Goal: Transaction & Acquisition: Purchase product/service

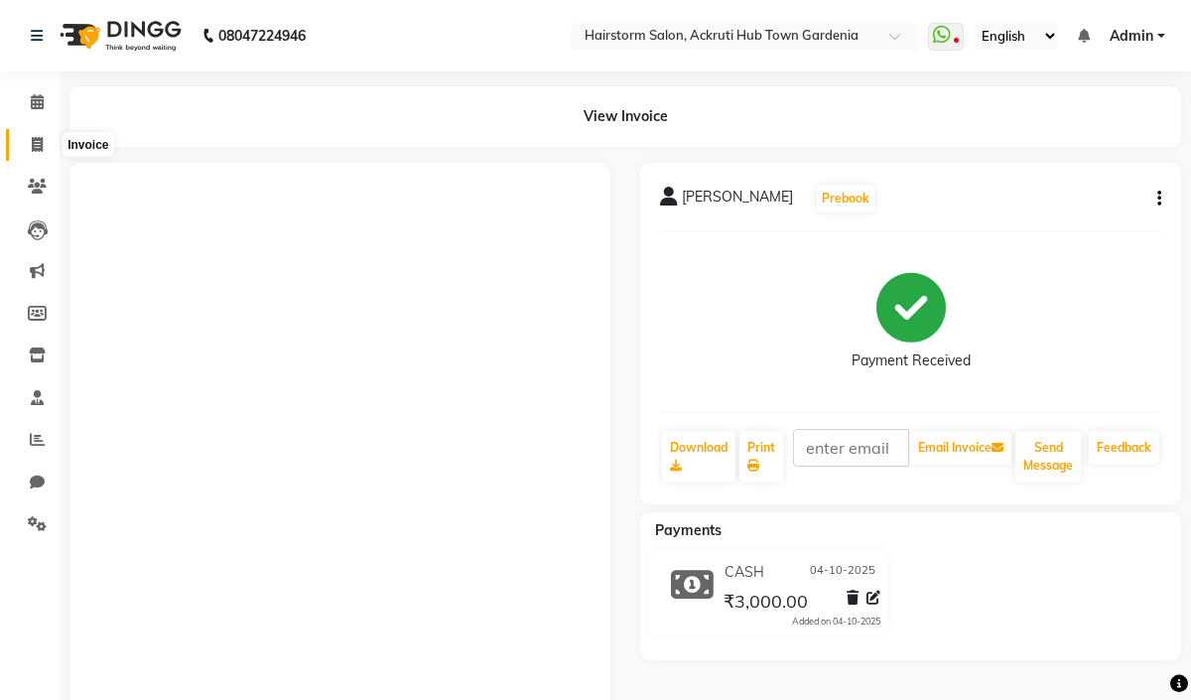
click at [30, 135] on span at bounding box center [37, 145] width 35 height 23
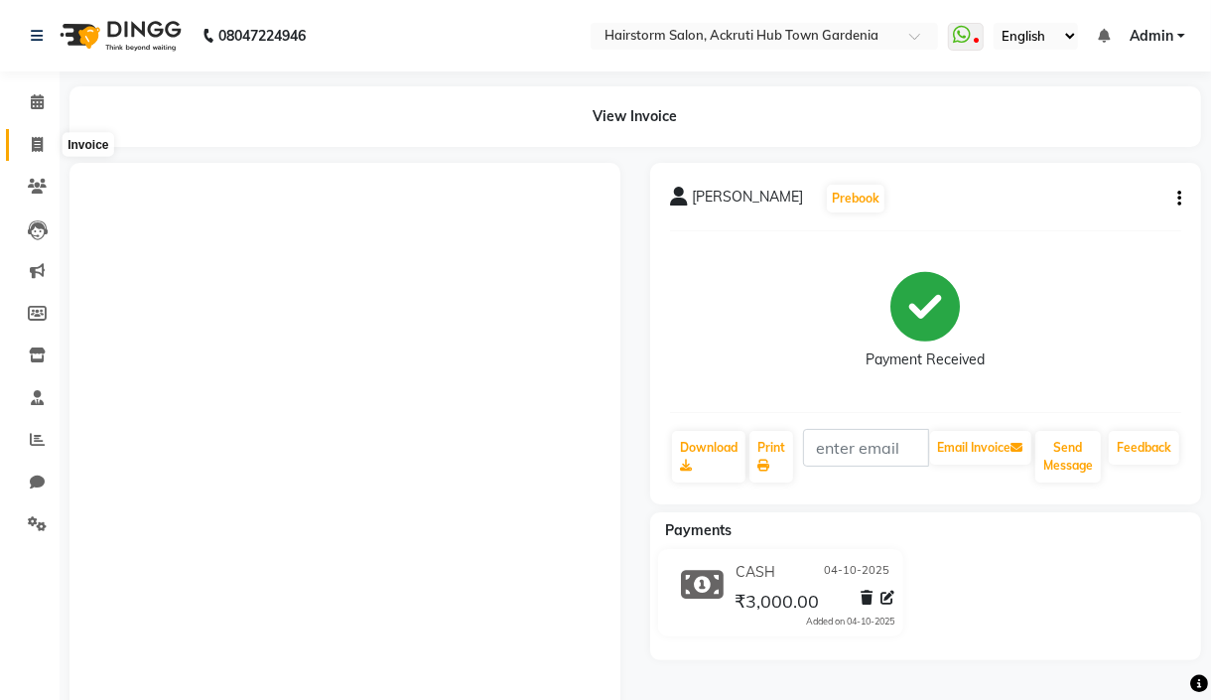
select select "279"
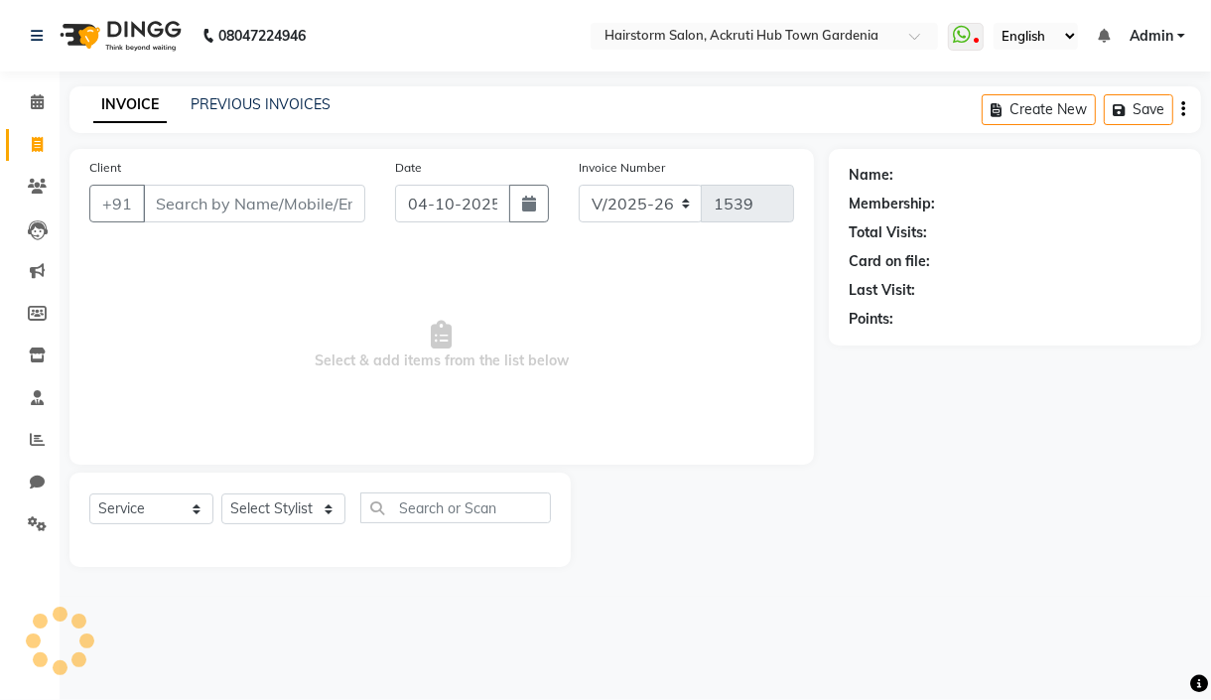
drag, startPoint x: 215, startPoint y: 209, endPoint x: 219, endPoint y: 199, distance: 11.6
click at [215, 209] on input "Client" at bounding box center [254, 204] width 222 height 38
select select "product"
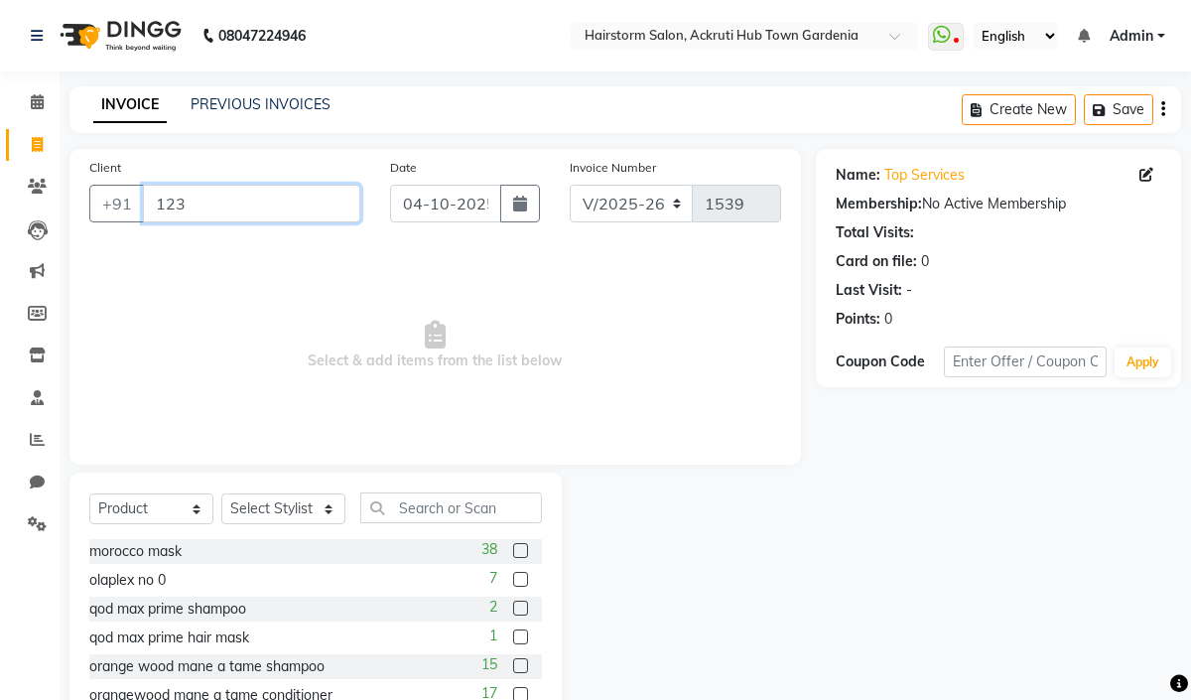
click at [327, 204] on input "123" at bounding box center [251, 204] width 217 height 38
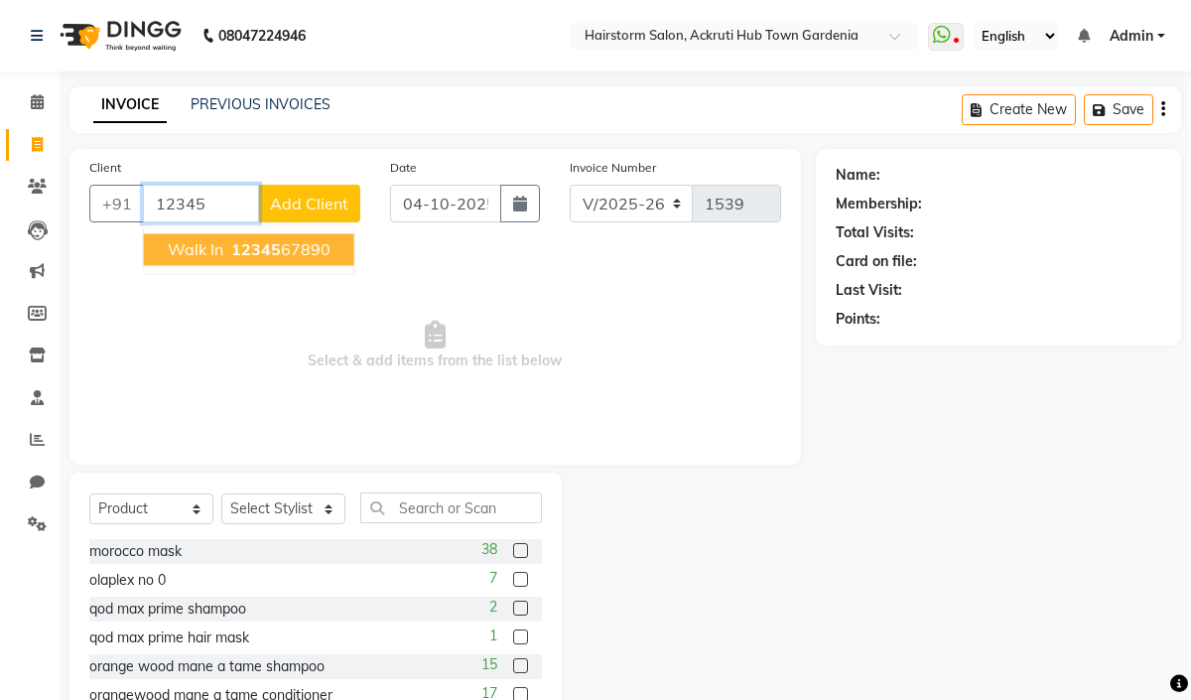
click at [333, 247] on button "walk in 12345 67890" at bounding box center [249, 249] width 210 height 32
type input "1234567890"
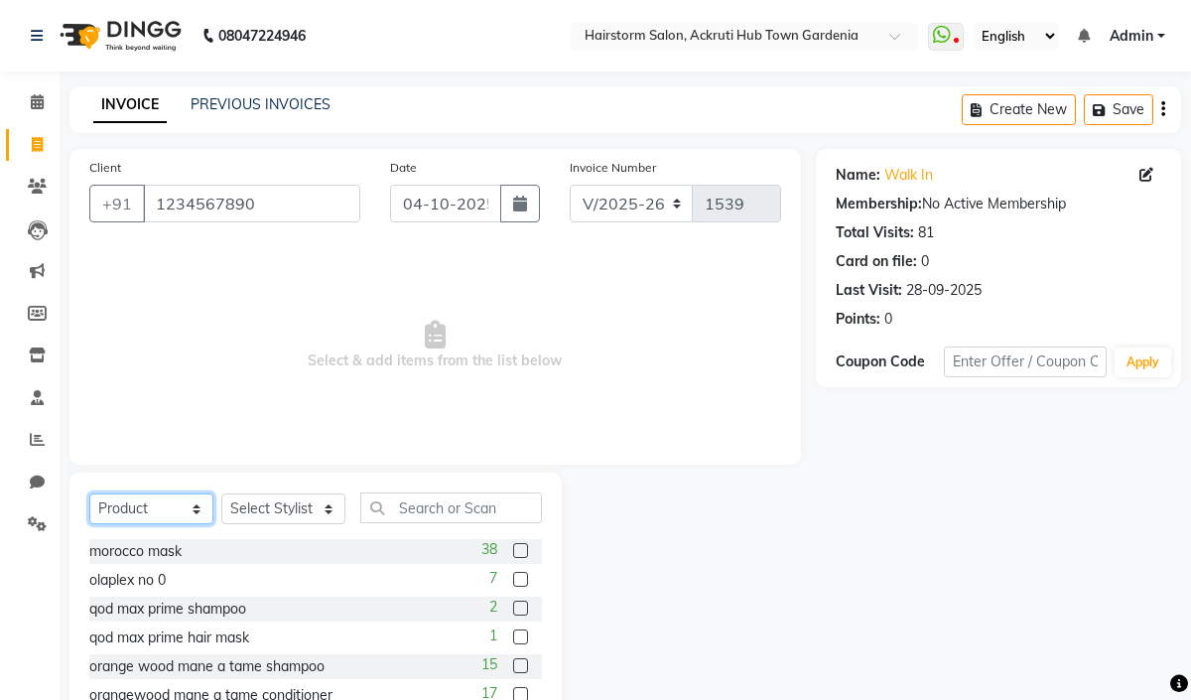
click at [121, 512] on select "Select Service Product Membership Package Voucher Prepaid Gift Card" at bounding box center [151, 508] width 124 height 31
select select "service"
click at [89, 494] on select "Select Service Product Membership Package Voucher Prepaid Gift Card" at bounding box center [151, 508] width 124 height 31
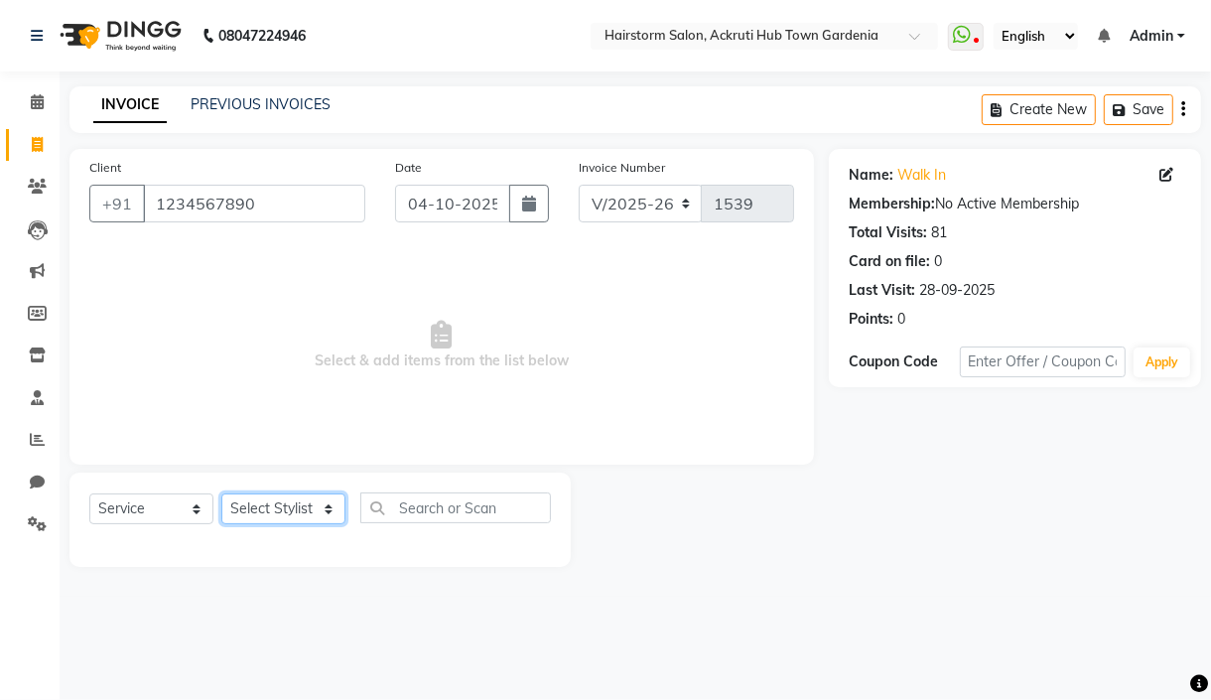
click at [323, 521] on select "Select Stylist [PERSON_NAME] deepak [PERSON_NAME] Neha [PERSON_NAME] [PERSON_NA…" at bounding box center [283, 508] width 124 height 31
select select "59938"
click at [221, 494] on select "Select Stylist [PERSON_NAME] deepak [PERSON_NAME] Neha [PERSON_NAME] [PERSON_NA…" at bounding box center [283, 508] width 124 height 31
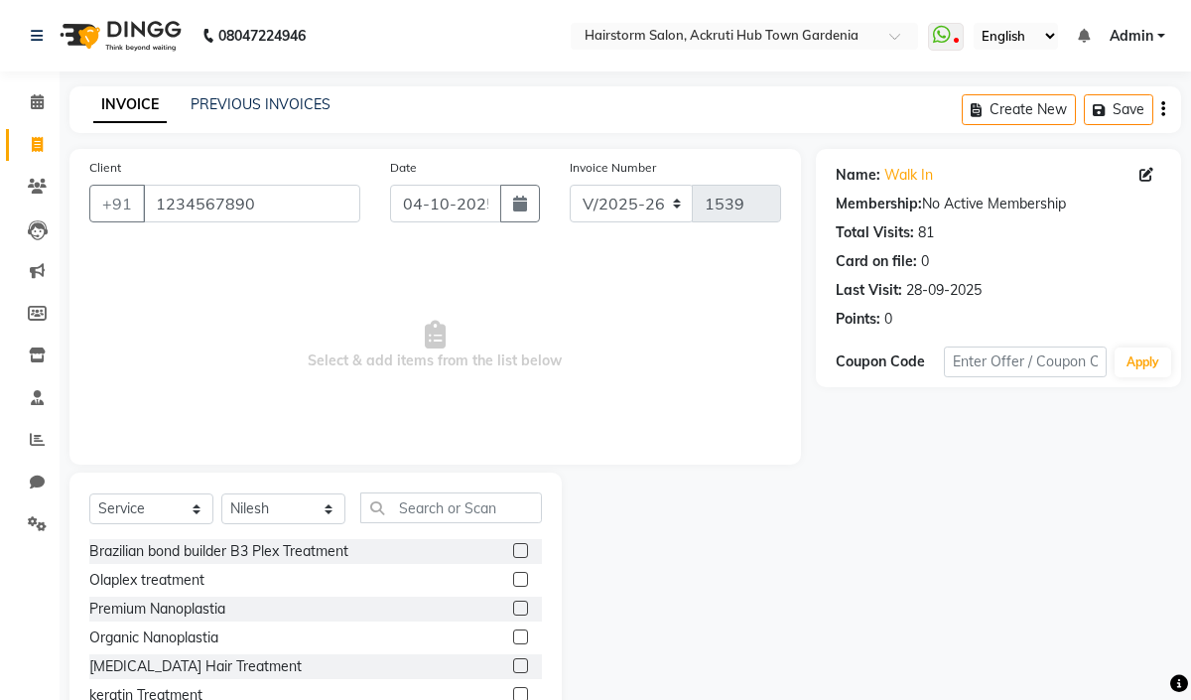
click at [445, 523] on div "Select Service Product Membership Package Voucher Prepaid Gift Card Select Styl…" at bounding box center [315, 515] width 453 height 47
click at [443, 512] on input "text" at bounding box center [451, 507] width 182 height 31
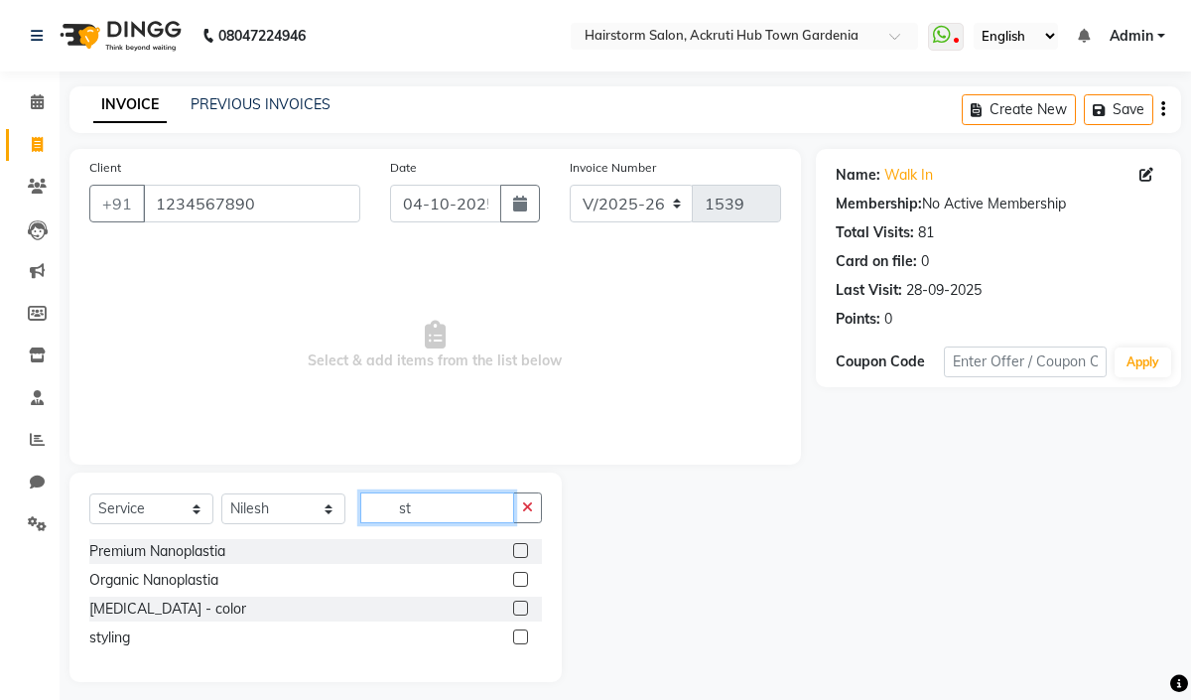
type input "s"
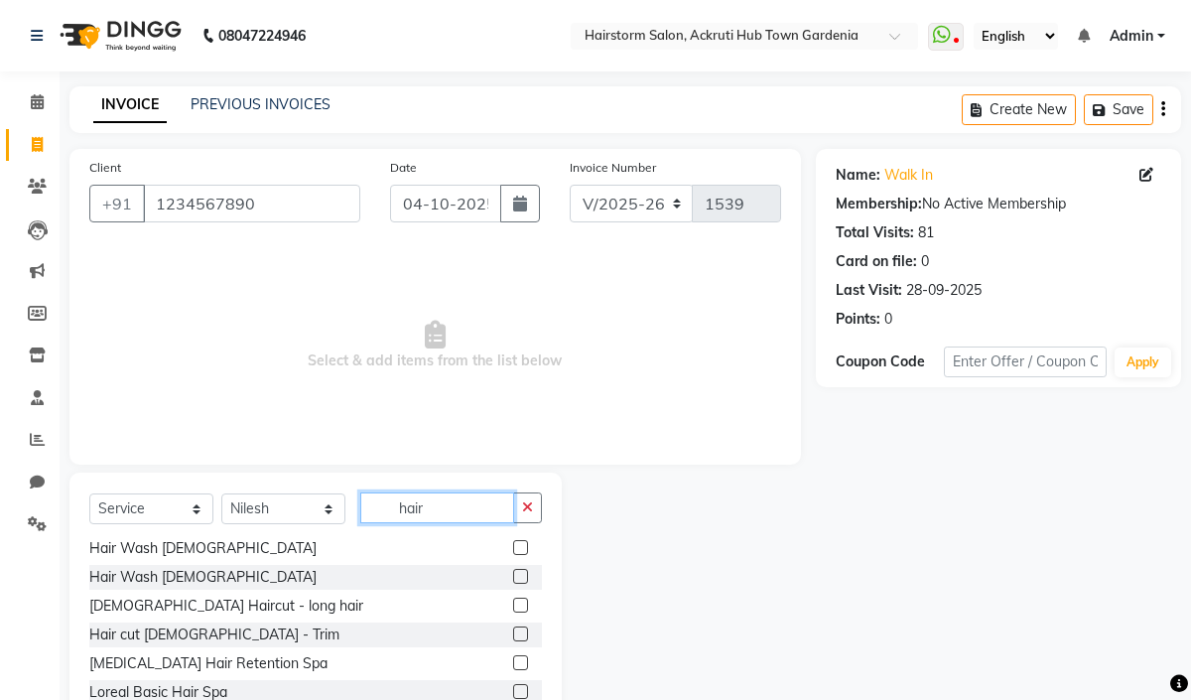
scroll to position [95, 0]
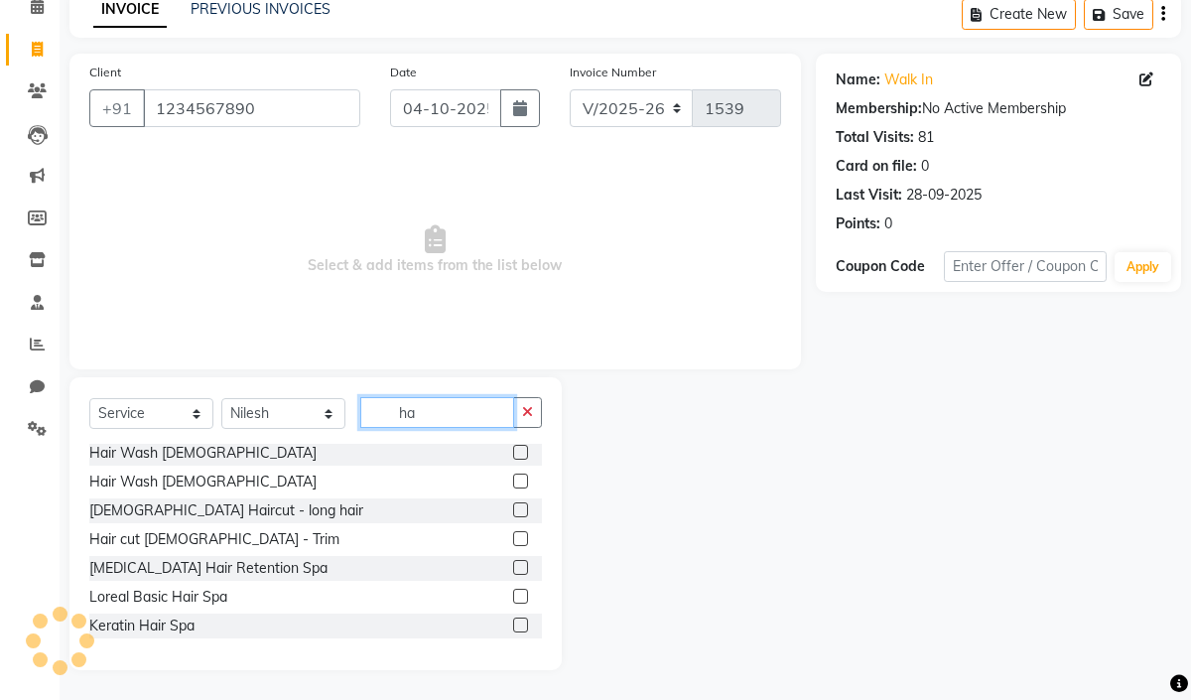
type input "h"
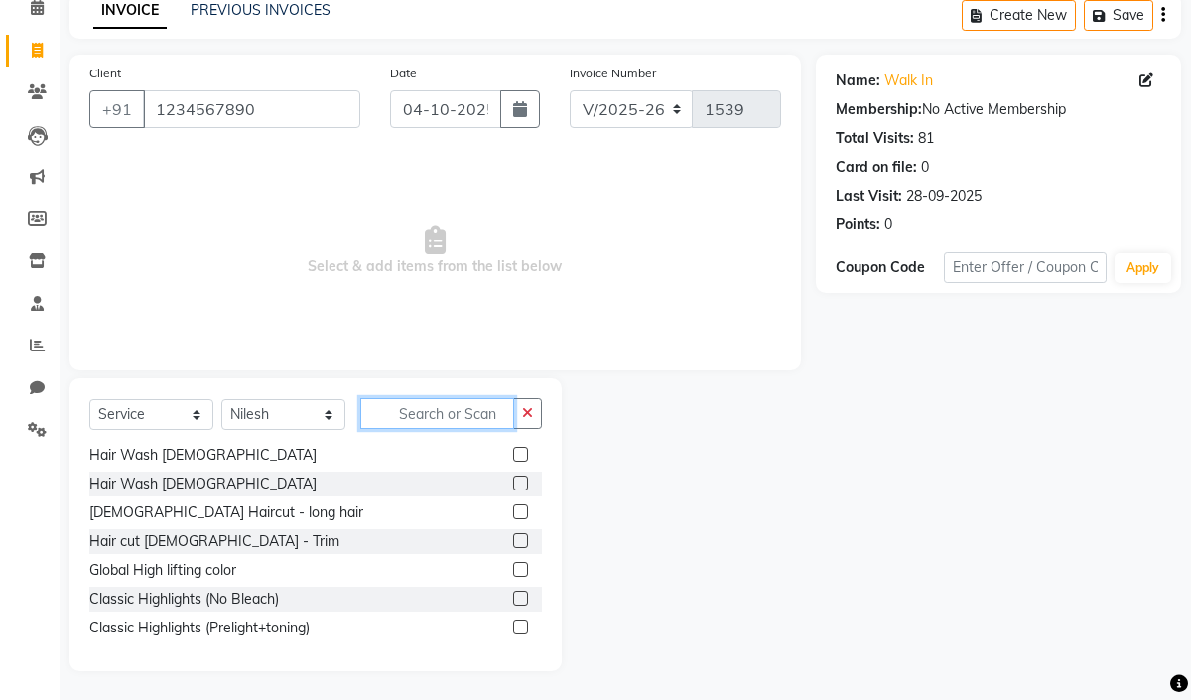
scroll to position [320, 0]
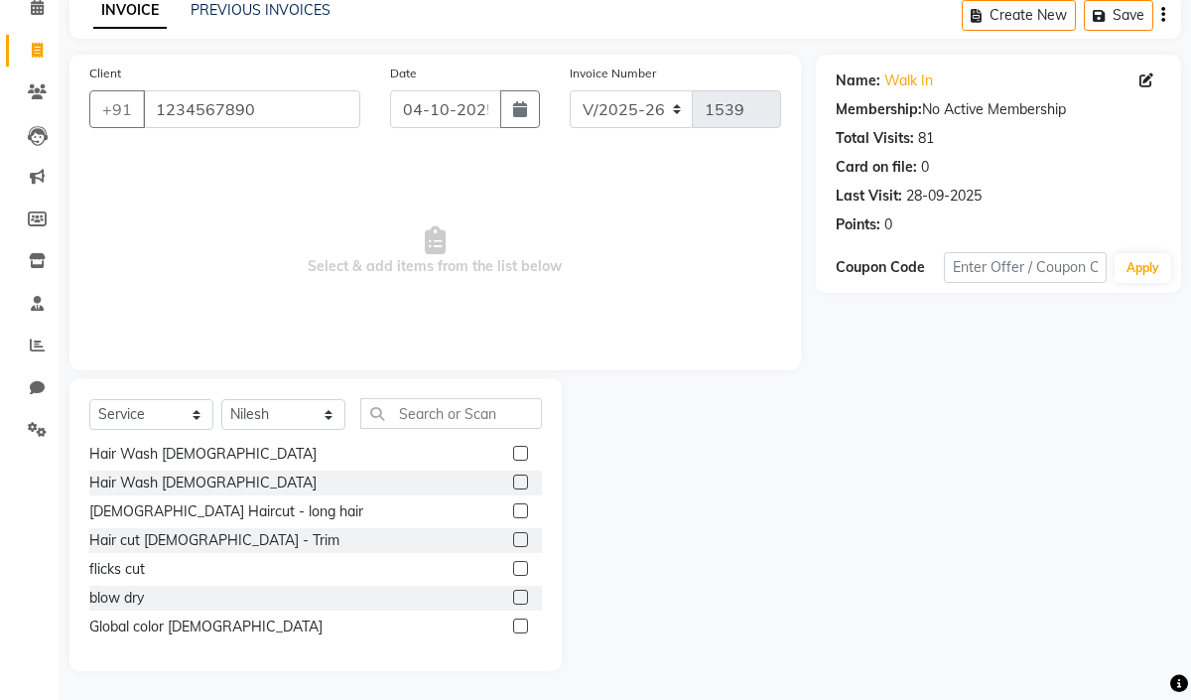
click at [513, 598] on label at bounding box center [520, 597] width 15 height 15
click at [513, 598] on input "checkbox" at bounding box center [519, 598] width 13 height 13
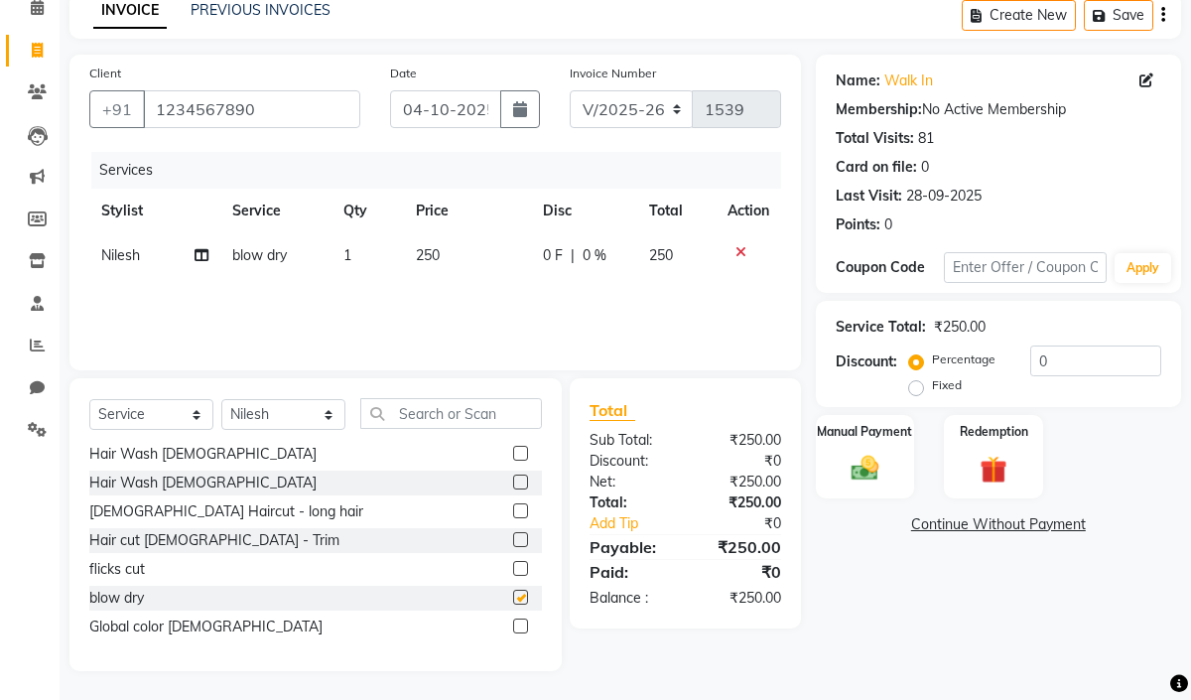
checkbox input "false"
click at [456, 259] on td "250" at bounding box center [467, 255] width 127 height 45
select select "59938"
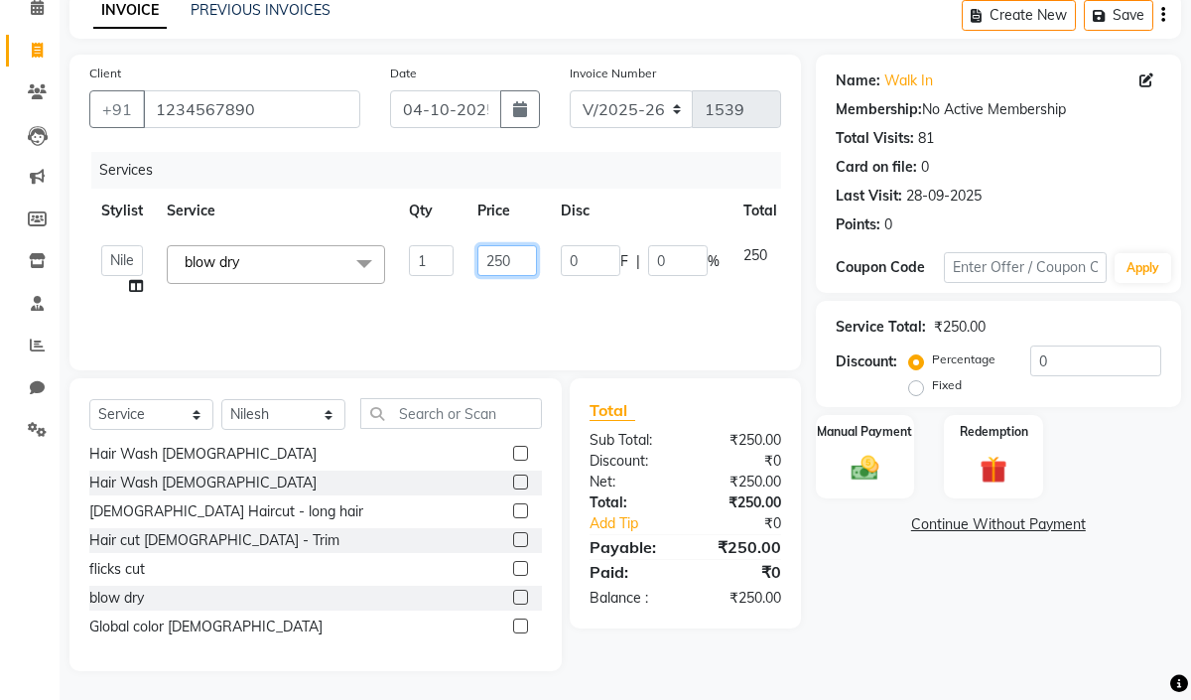
click at [522, 270] on input "250" at bounding box center [507, 260] width 60 height 31
type input "2"
type input "100"
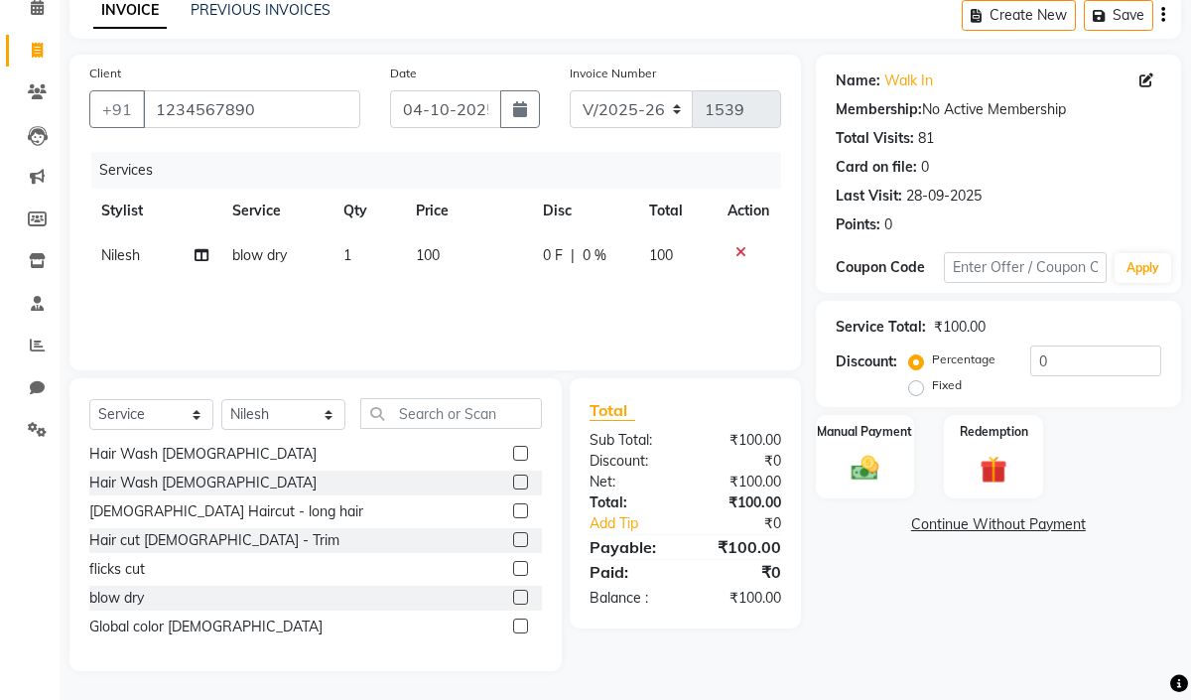
click at [540, 286] on div "Services Stylist Service Qty Price Disc Total Action Nilesh blow dry 1 100 0 F …" at bounding box center [435, 251] width 692 height 199
click at [816, 409] on div "Name: Walk In Membership: No Active Membership Total Visits: 81 Card on file: 0…" at bounding box center [1006, 363] width 380 height 616
click at [877, 458] on img at bounding box center [865, 468] width 46 height 33
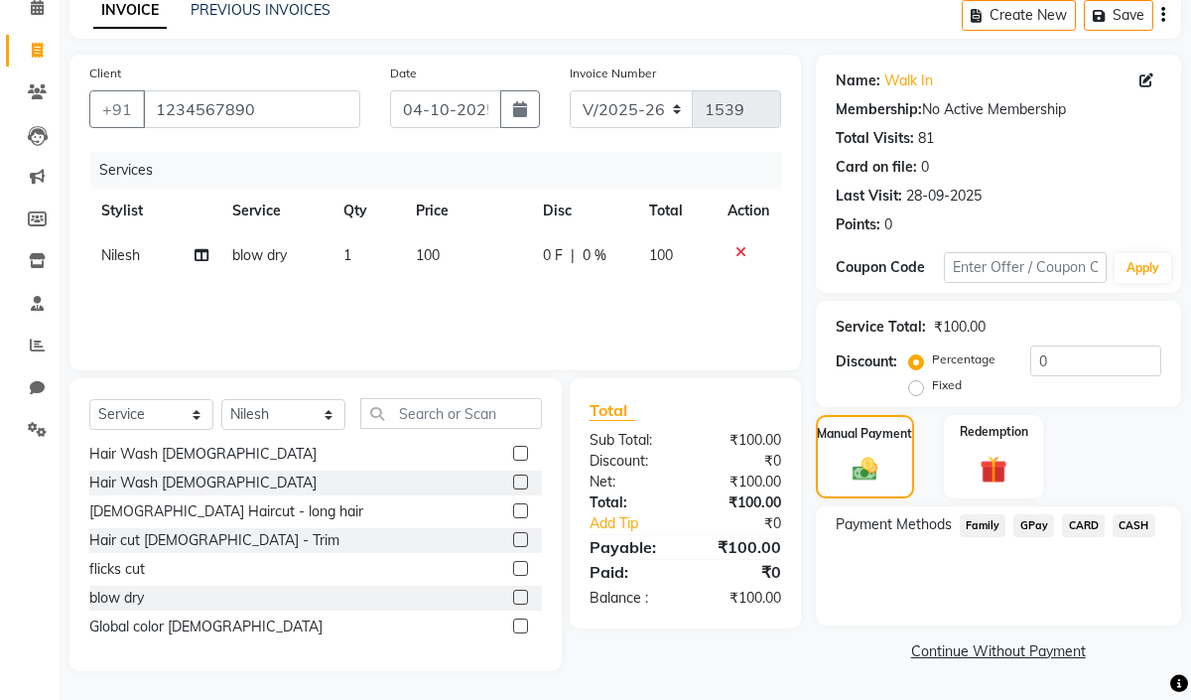
click at [1017, 531] on span "GPay" at bounding box center [1033, 525] width 41 height 23
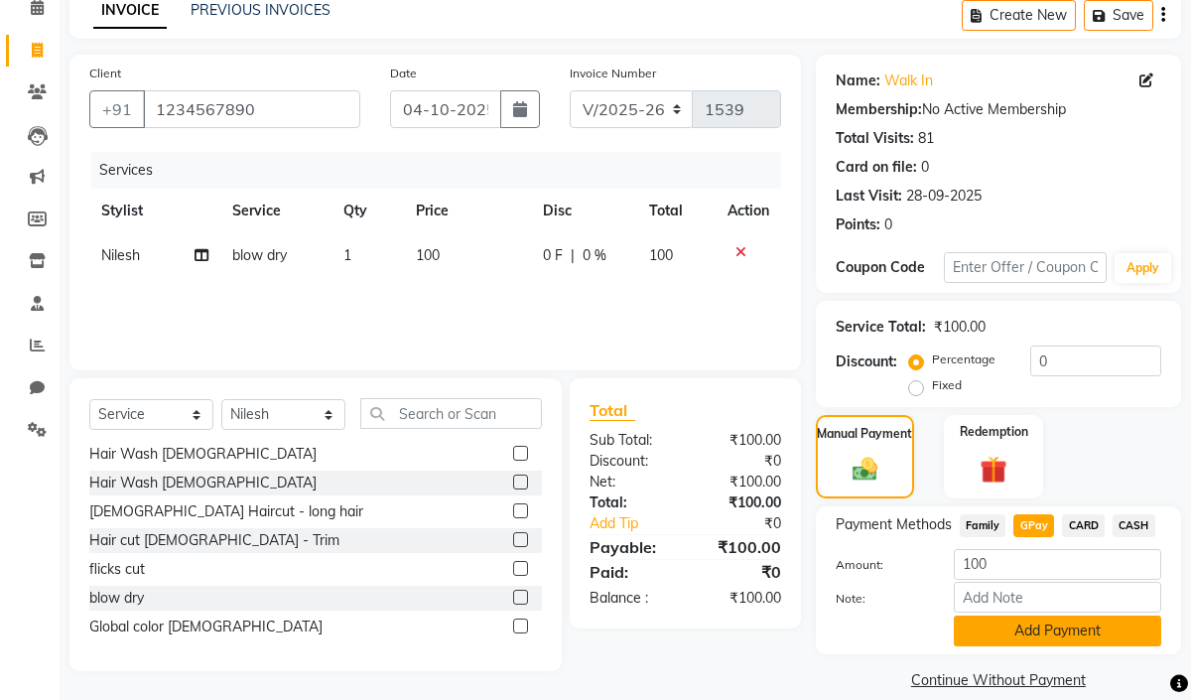
click at [1042, 625] on button "Add Payment" at bounding box center [1057, 630] width 207 height 31
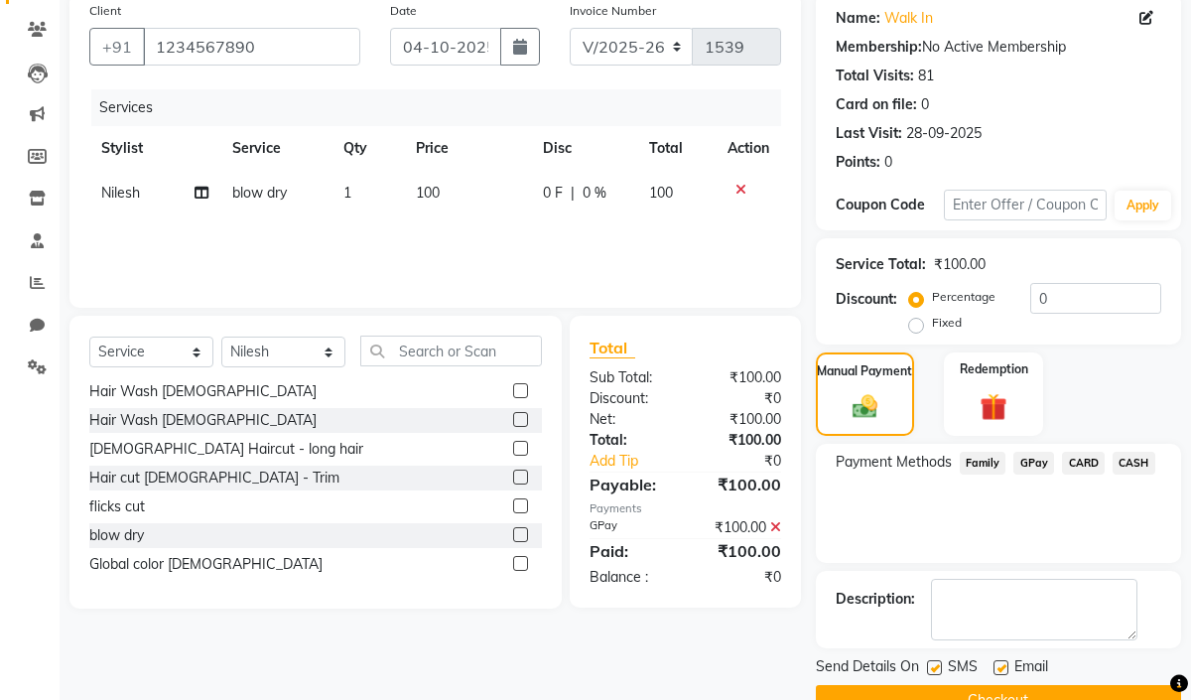
scroll to position [201, 0]
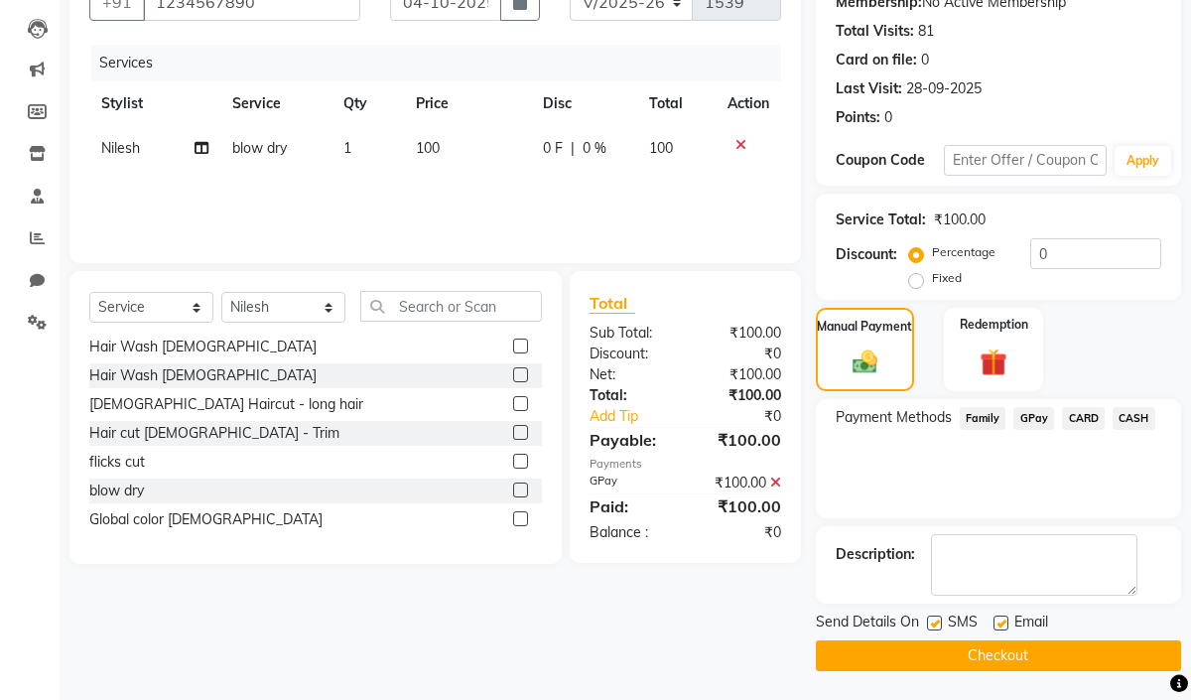
click at [1030, 645] on button "Checkout" at bounding box center [998, 655] width 365 height 31
